Goal: Task Accomplishment & Management: Manage account settings

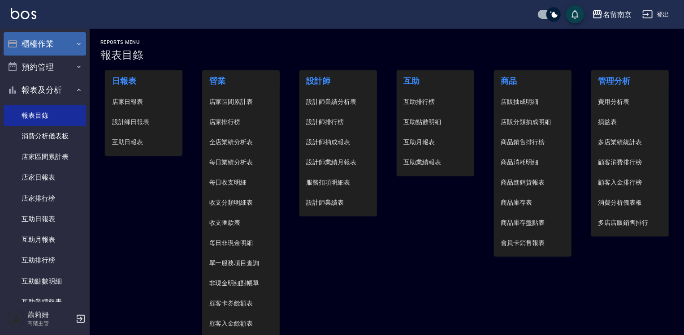
click at [39, 40] on button "櫃檯作業" at bounding box center [45, 43] width 82 height 23
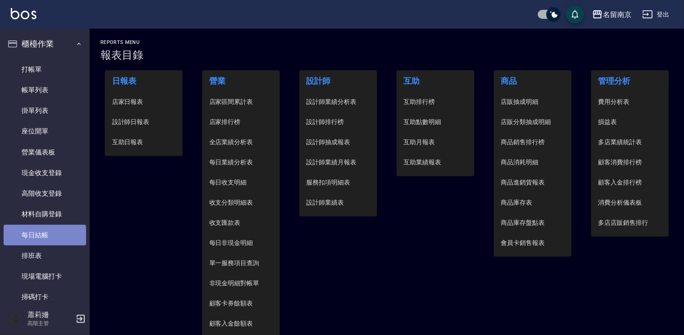
click at [47, 232] on link "每日結帳" at bounding box center [45, 235] width 82 height 21
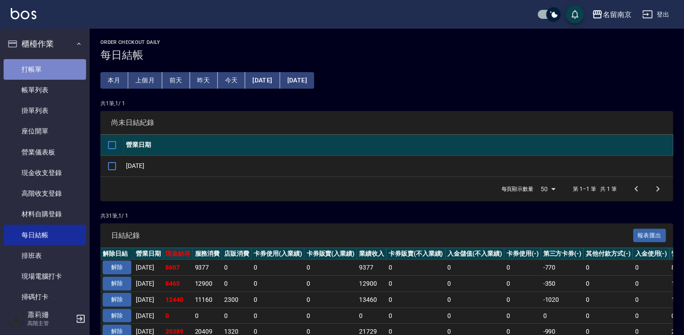
click at [48, 66] on link "打帳單" at bounding box center [45, 69] width 82 height 21
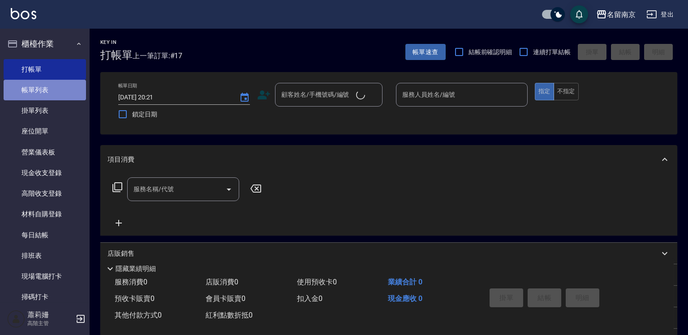
click at [47, 86] on link "帳單列表" at bounding box center [45, 90] width 82 height 21
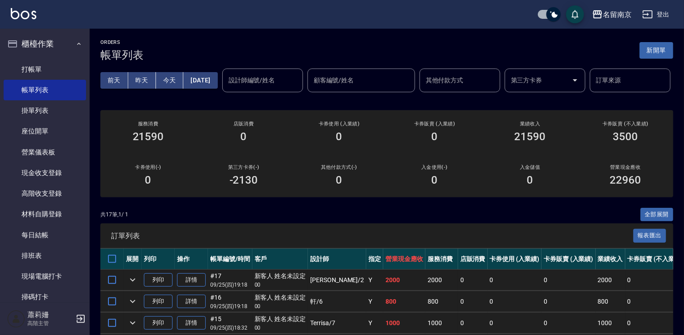
scroll to position [45, 0]
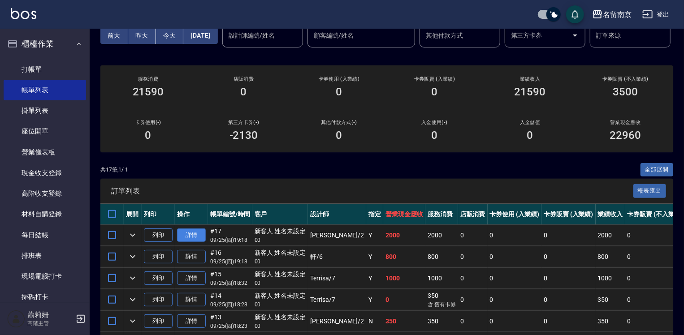
click at [182, 242] on link "詳情" at bounding box center [191, 236] width 29 height 14
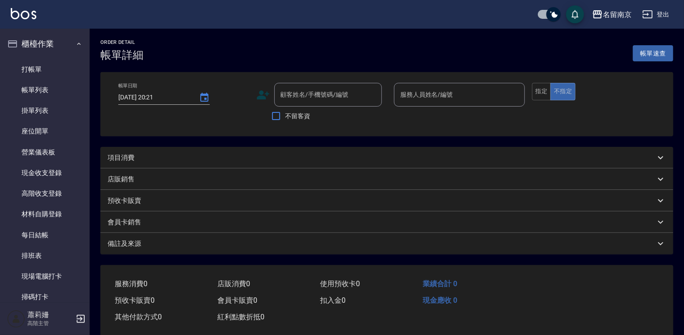
type input "[DATE] 19:18"
type input "[PERSON_NAME]-2"
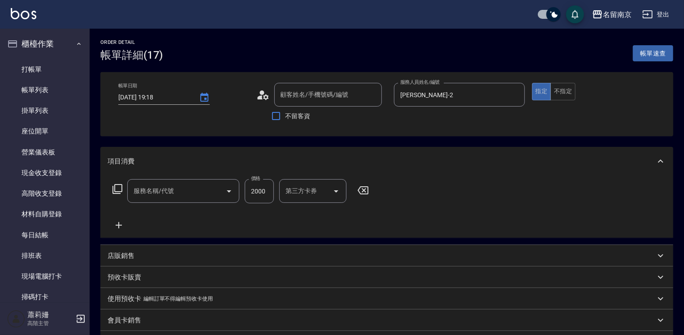
type input "新客人 姓名未設定/00/null"
type input "中藥護理(708)"
click at [118, 222] on icon at bounding box center [119, 225] width 22 height 11
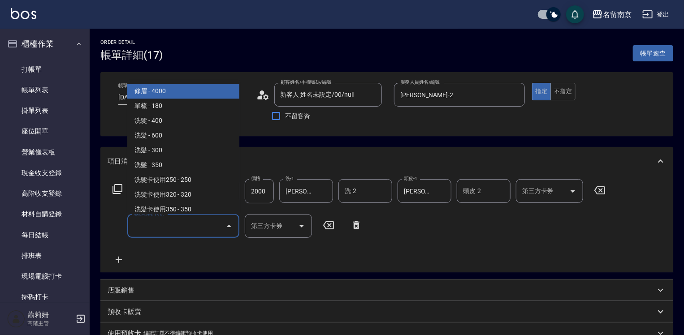
click at [162, 226] on input "服務名稱/代號" at bounding box center [176, 226] width 91 height 16
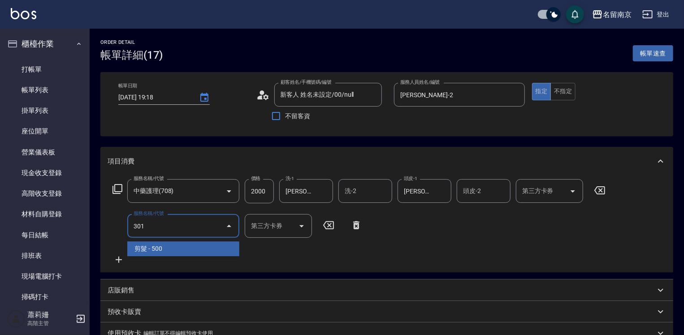
type input "剪髮(301)"
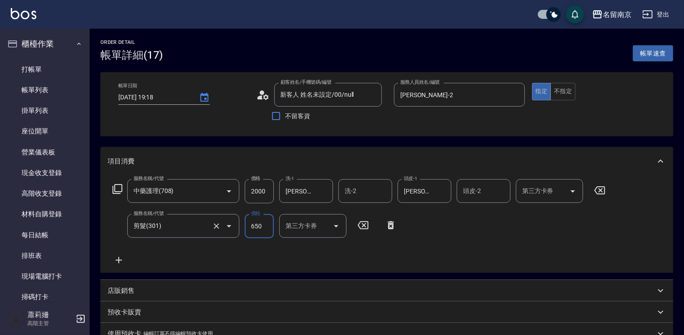
type input "650"
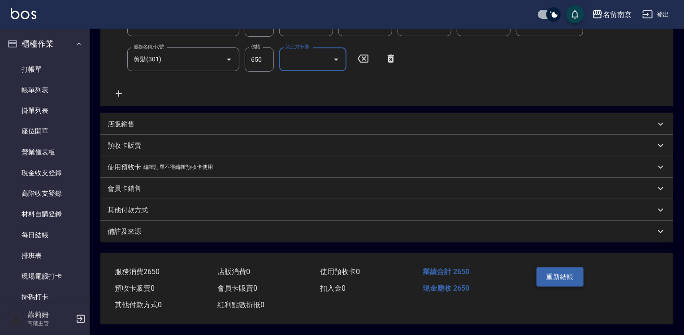
click at [559, 271] on button "重新結帳" at bounding box center [560, 277] width 48 height 19
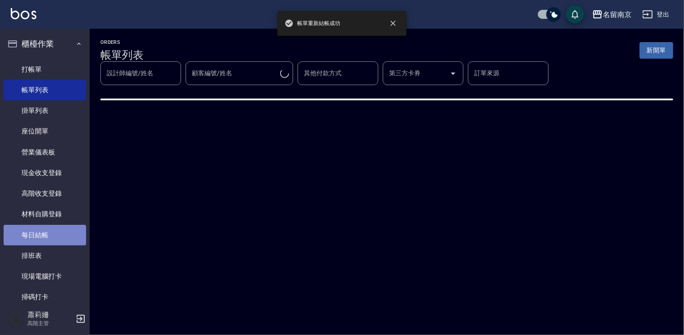
click at [46, 231] on link "每日結帳" at bounding box center [45, 235] width 82 height 21
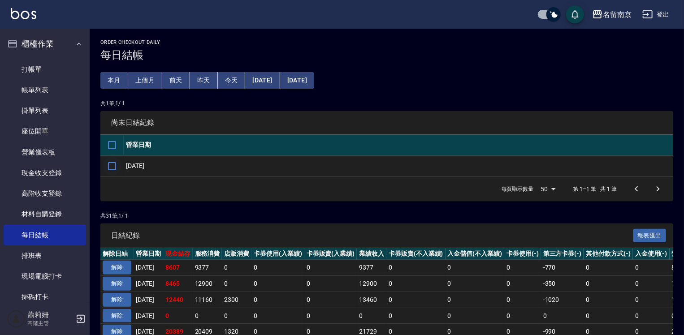
click at [110, 168] on input "checkbox" at bounding box center [112, 166] width 19 height 19
checkbox input "true"
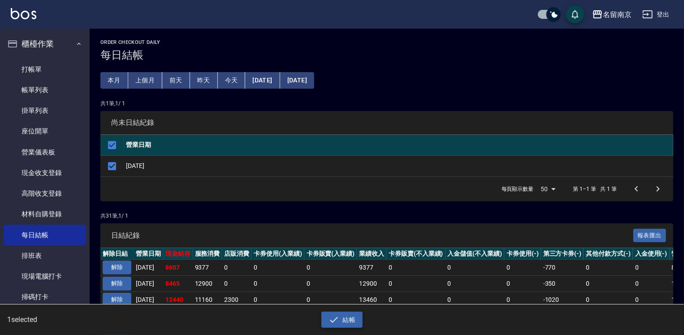
click at [338, 319] on icon "button" at bounding box center [333, 320] width 11 height 11
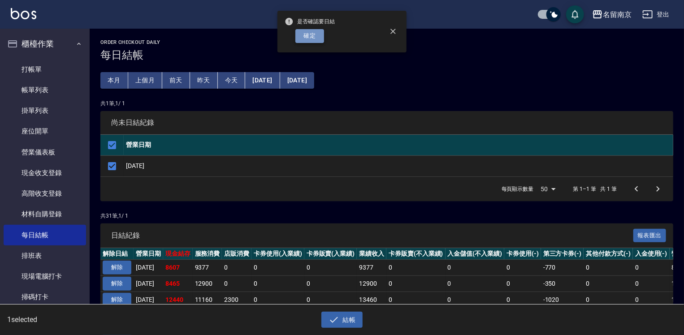
click at [307, 38] on button "確定" at bounding box center [309, 36] width 29 height 14
checkbox input "false"
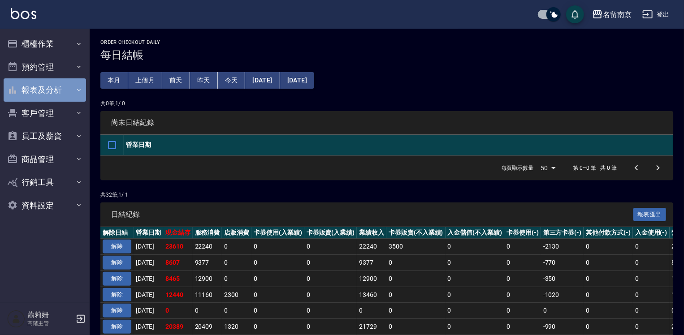
click at [52, 85] on button "報表及分析" at bounding box center [45, 89] width 82 height 23
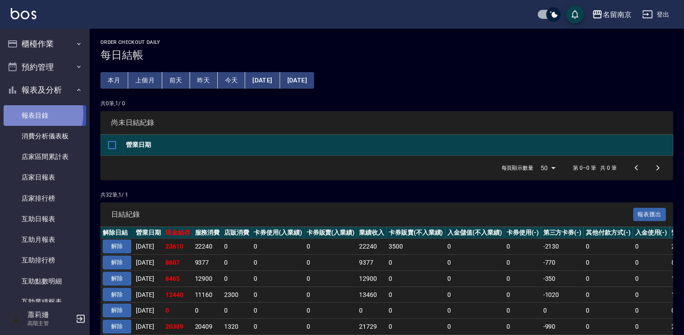
click at [35, 114] on link "報表目錄" at bounding box center [45, 115] width 82 height 21
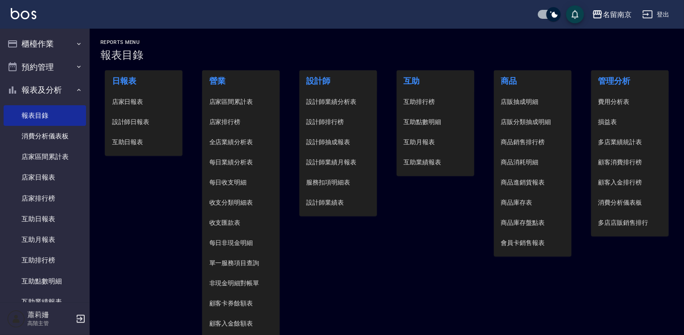
click at [144, 124] on span "設計師日報表" at bounding box center [144, 121] width 64 height 9
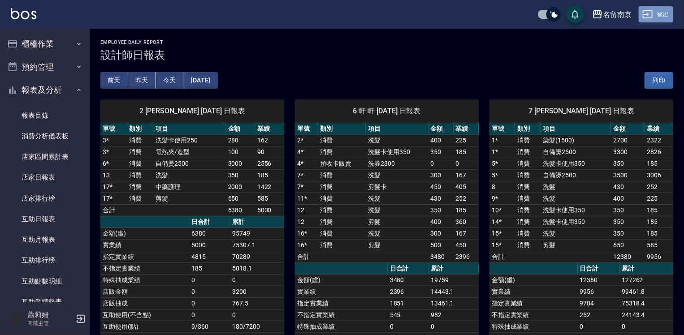
click at [661, 12] on button "登出" at bounding box center [656, 14] width 35 height 17
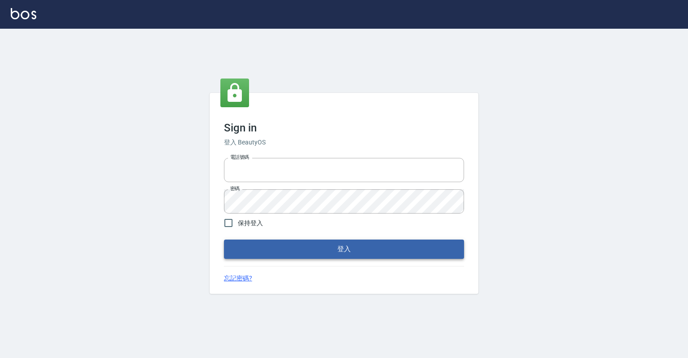
type input "0918176355"
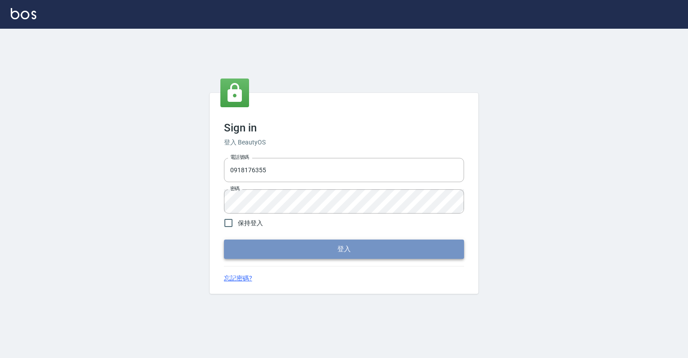
click at [330, 244] on button "登入" at bounding box center [344, 248] width 240 height 19
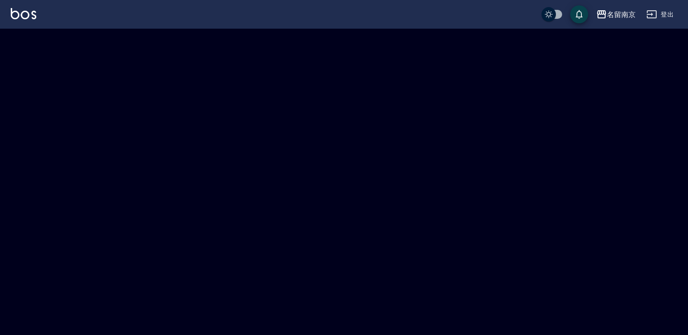
checkbox input "true"
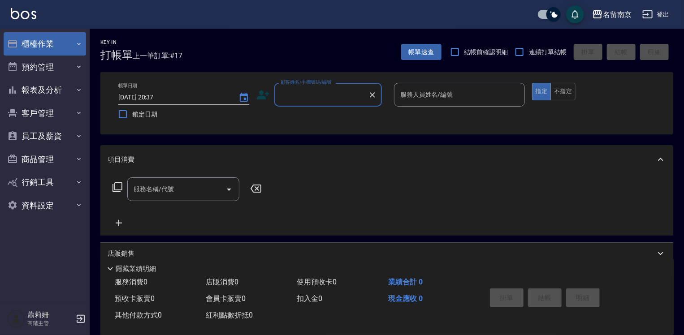
click at [38, 47] on button "櫃檯作業" at bounding box center [45, 43] width 82 height 23
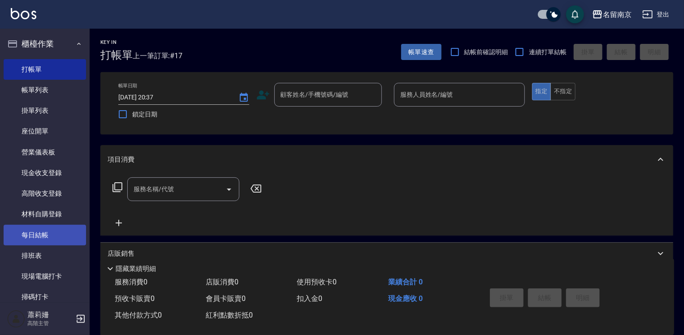
click at [65, 231] on link "每日結帳" at bounding box center [45, 235] width 82 height 21
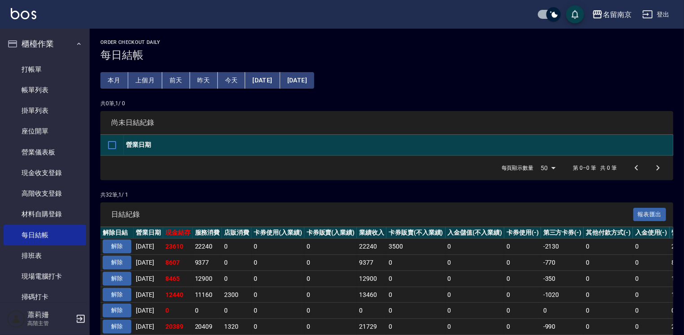
scroll to position [90, 0]
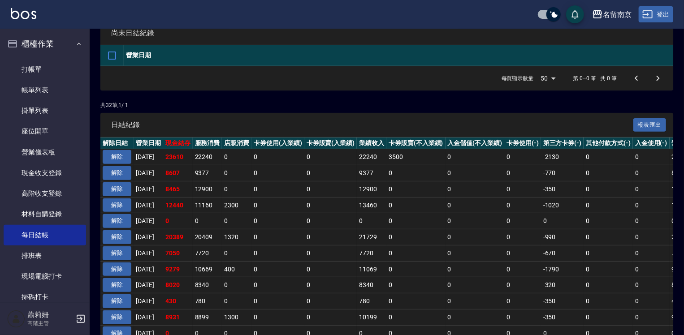
click at [662, 15] on button "登出" at bounding box center [656, 14] width 35 height 17
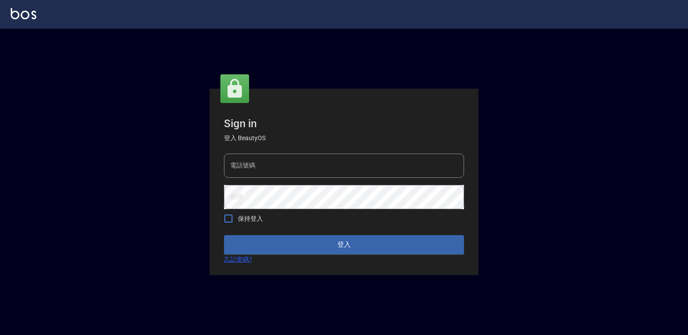
type input "0918176355"
